Goal: Task Accomplishment & Management: Manage account settings

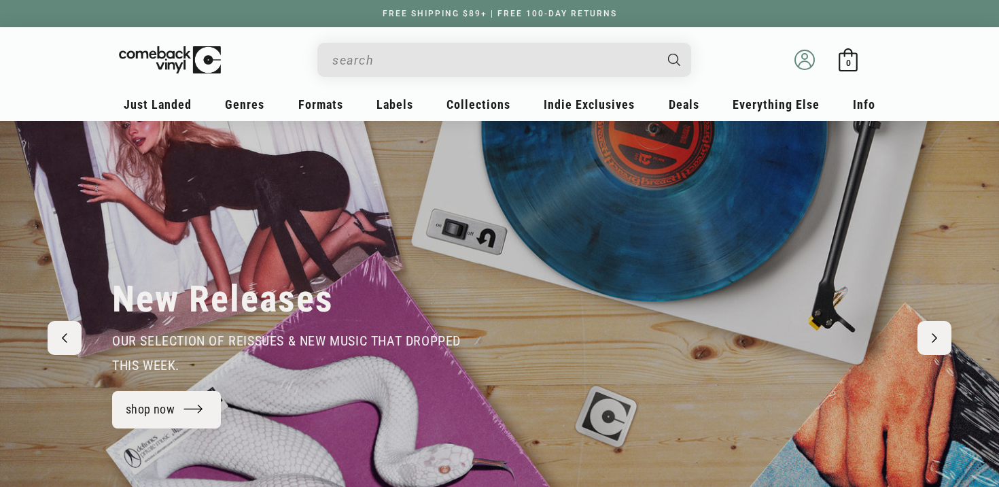
click at [811, 58] on icon at bounding box center [805, 60] width 20 height 20
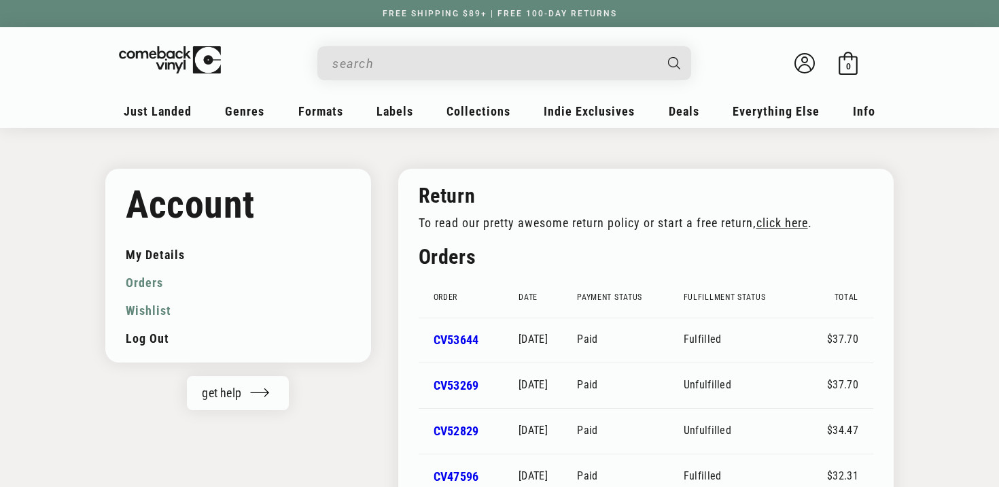
click at [152, 313] on link "Wishlist" at bounding box center [238, 310] width 225 height 28
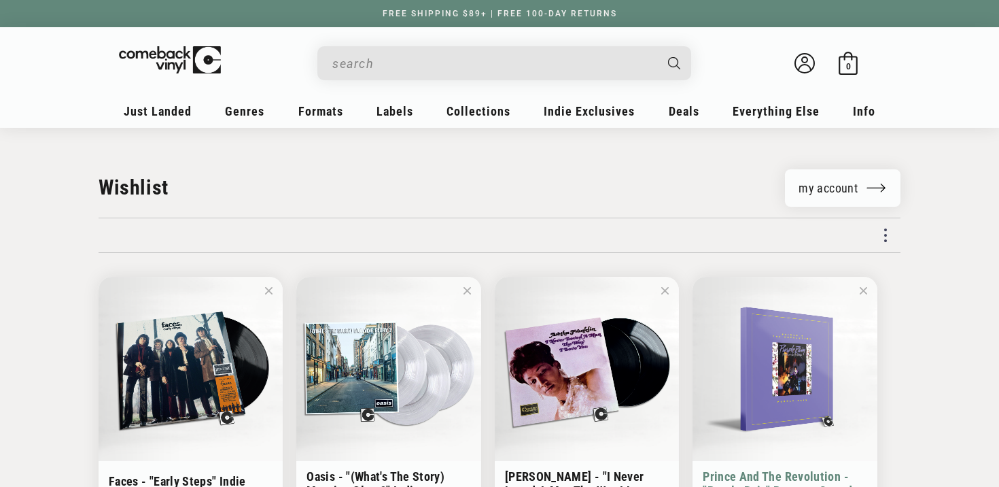
click at [860, 288] on span at bounding box center [863, 290] width 7 height 17
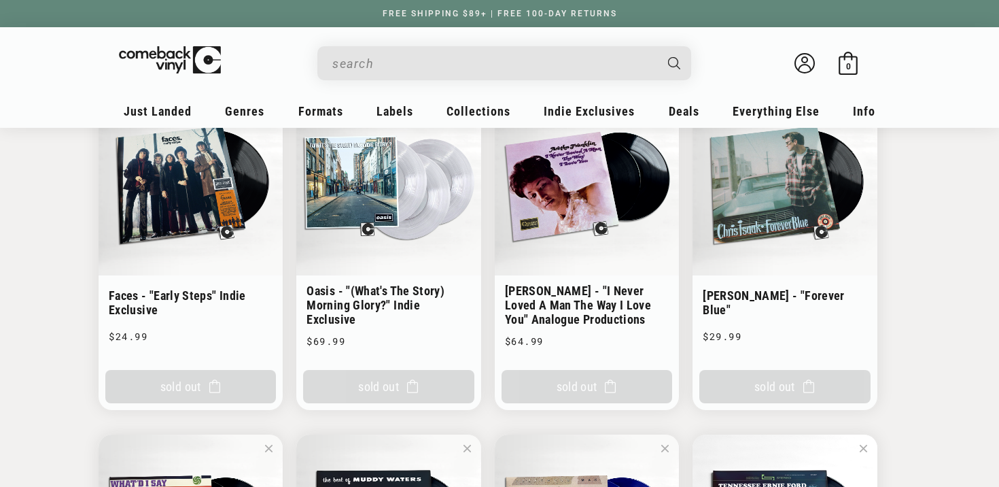
scroll to position [190, 0]
